Goal: Task Accomplishment & Management: Manage account settings

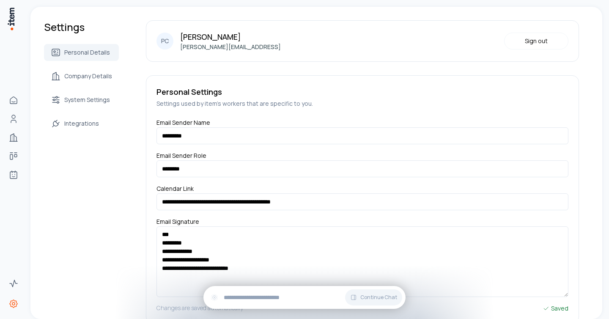
scroll to position [24, 0]
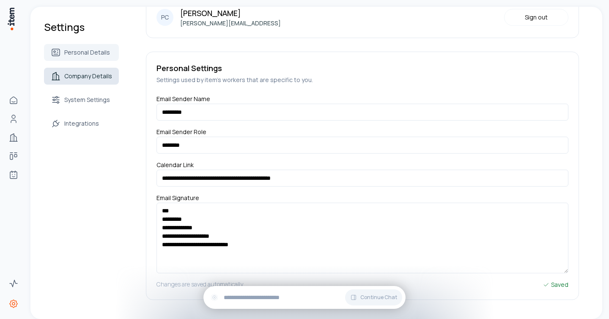
click at [73, 79] on span "Company Details" at bounding box center [88, 76] width 48 height 8
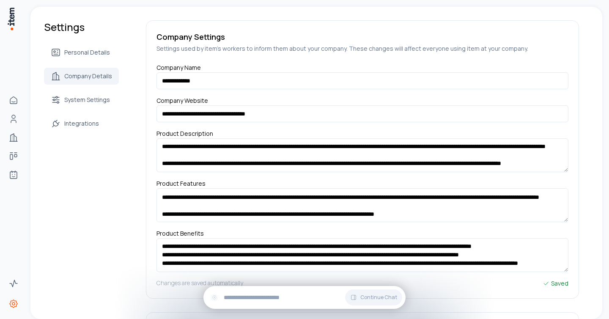
scroll to position [16, 0]
click at [91, 104] on span "System Settings" at bounding box center [87, 100] width 46 height 8
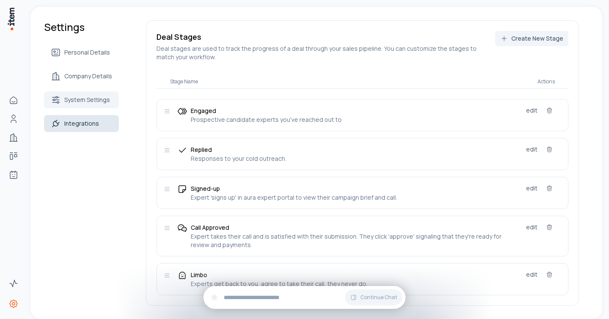
click at [58, 122] on icon at bounding box center [56, 123] width 10 height 10
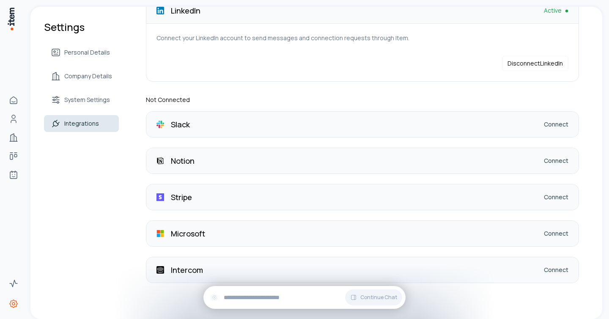
scroll to position [156, 0]
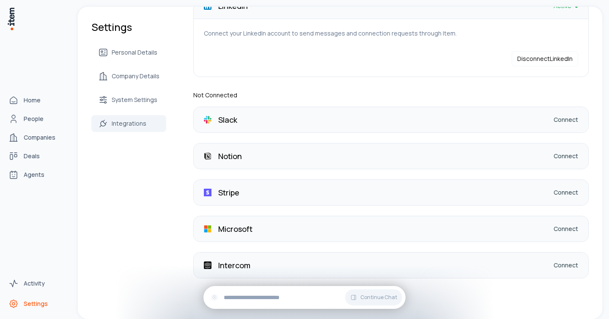
click at [22, 302] on link "Settings" at bounding box center [37, 303] width 64 height 17
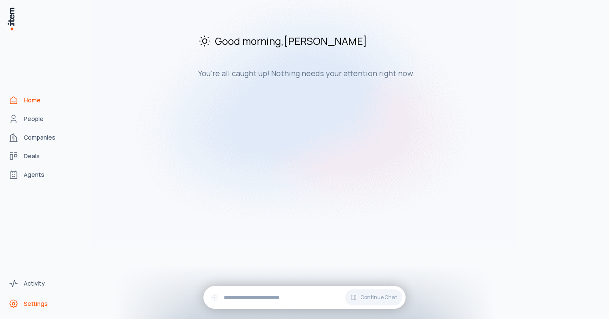
click at [28, 302] on span "Settings" at bounding box center [36, 303] width 24 height 8
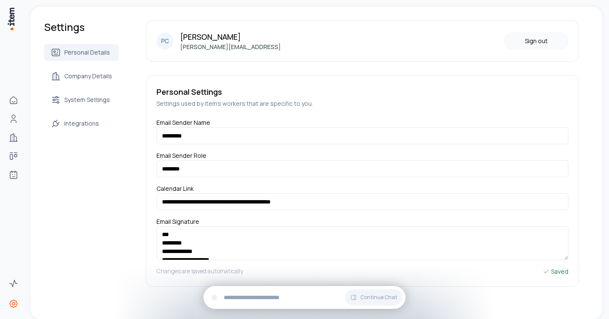
click at [527, 41] on button "Sign out" at bounding box center [536, 41] width 64 height 17
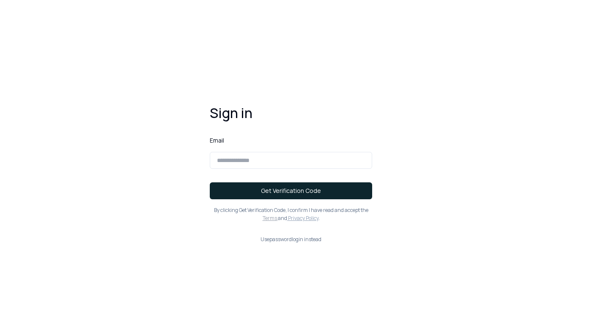
click at [270, 163] on input at bounding box center [291, 160] width 162 height 17
type input "**********"
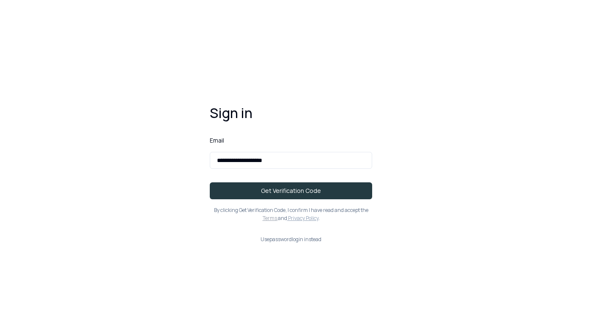
click at [285, 194] on button "Get Verification Code" at bounding box center [291, 190] width 162 height 17
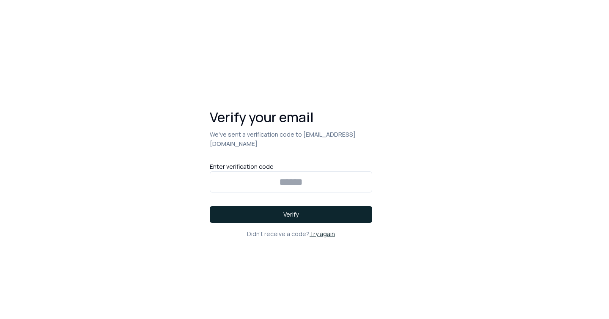
click at [289, 183] on input at bounding box center [291, 181] width 162 height 21
type input "******"
click at [210, 206] on button "Verify" at bounding box center [291, 214] width 162 height 17
